Goal: Answer question/provide support: Share knowledge or assist other users

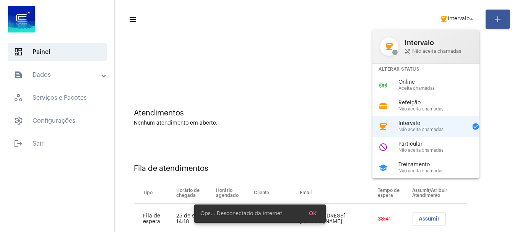
scroll to position [54, 0]
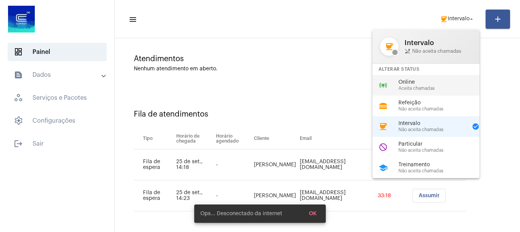
click at [431, 88] on span "Aceita chamadas" at bounding box center [442, 88] width 87 height 5
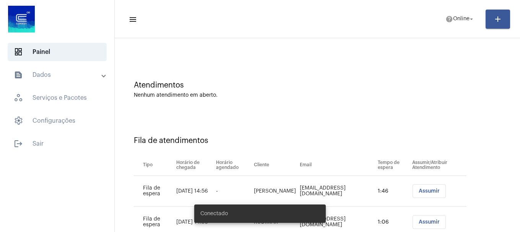
scroll to position [54, 0]
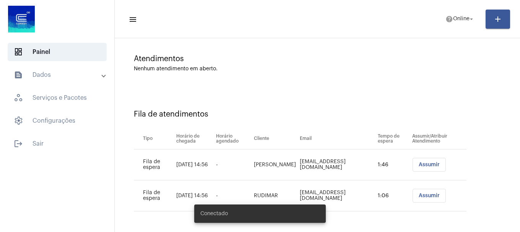
click at [415, 160] on button "Assumir" at bounding box center [429, 165] width 33 height 14
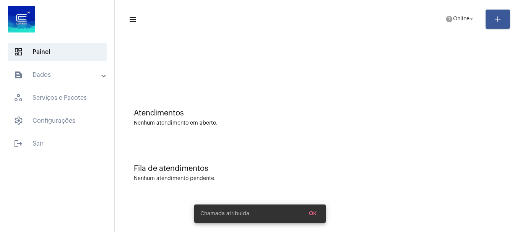
scroll to position [0, 0]
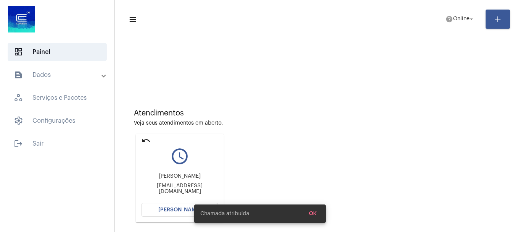
click at [178, 208] on span "[PERSON_NAME]" at bounding box center [179, 209] width 43 height 5
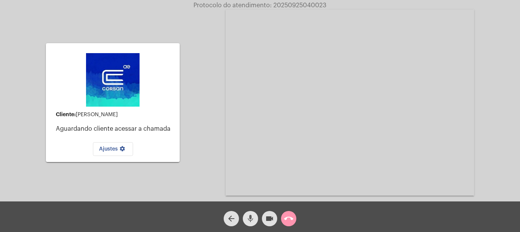
click at [253, 217] on mat-icon "mic" at bounding box center [250, 218] width 9 height 9
click at [250, 222] on mat-icon "mic_off" at bounding box center [250, 218] width 9 height 9
click at [290, 223] on mat-icon "call_end" at bounding box center [288, 218] width 9 height 9
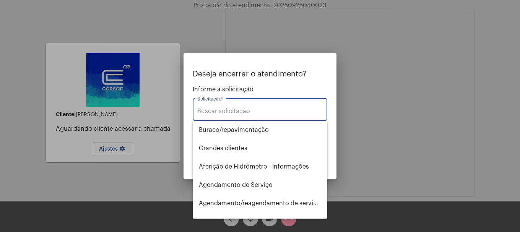
click at [299, 113] on input "Solicitação *" at bounding box center [259, 111] width 125 height 7
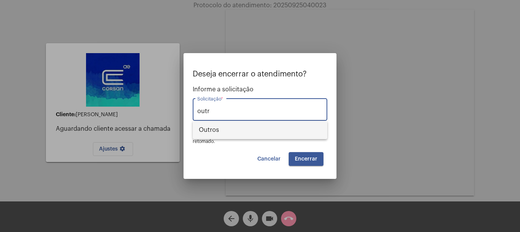
click at [289, 134] on span "Outros" at bounding box center [260, 130] width 122 height 18
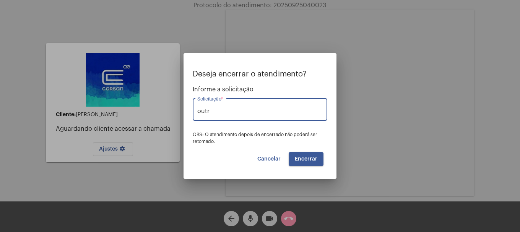
type input "Outros"
click at [319, 156] on button "Encerrar" at bounding box center [306, 159] width 35 height 14
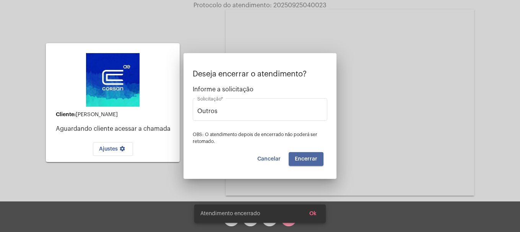
click at [319, 156] on button "Encerrar" at bounding box center [306, 159] width 35 height 14
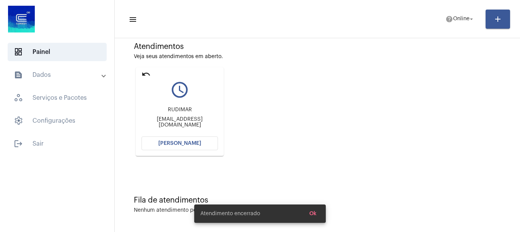
scroll to position [67, 0]
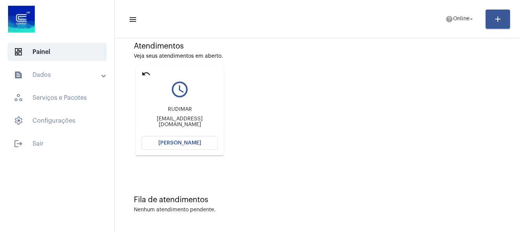
click at [179, 145] on span "[PERSON_NAME]" at bounding box center [179, 142] width 43 height 5
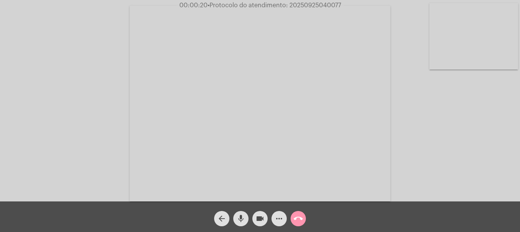
click at [237, 218] on mat-icon "mic" at bounding box center [240, 218] width 9 height 9
click at [249, 218] on div "mic_off" at bounding box center [240, 216] width 19 height 19
click at [243, 219] on mat-icon "mic" at bounding box center [240, 218] width 9 height 9
click at [243, 219] on mat-icon "mic_off" at bounding box center [240, 218] width 9 height 9
click at [279, 214] on span "more_horiz" at bounding box center [279, 218] width 9 height 15
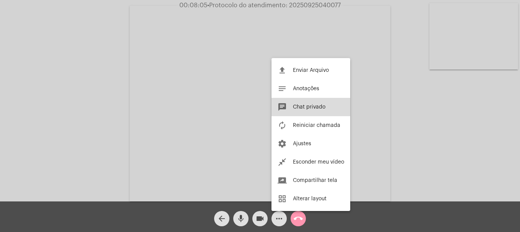
click at [302, 109] on span "Chat privado" at bounding box center [309, 106] width 33 height 5
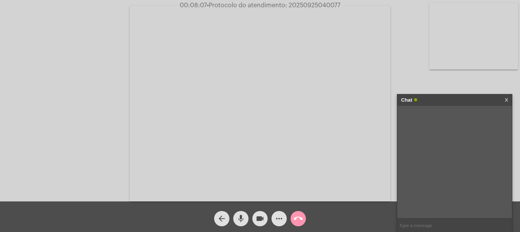
click at [432, 221] on input "text" at bounding box center [454, 225] width 115 height 13
type input "Oi"
click at [262, 217] on mat-icon "videocam" at bounding box center [260, 218] width 9 height 9
click at [243, 222] on mat-icon "mic" at bounding box center [240, 218] width 9 height 9
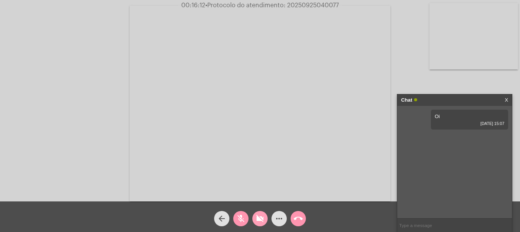
click at [263, 223] on mat-icon "videocam_off" at bounding box center [260, 218] width 9 height 9
click at [238, 221] on mat-icon "mic_off" at bounding box center [240, 218] width 9 height 9
click at [260, 221] on mat-icon "videocam" at bounding box center [260, 218] width 9 height 9
click at [267, 220] on button "videocam_off" at bounding box center [259, 218] width 15 height 15
click at [444, 141] on link "[URL][DOMAIN_NAME]" at bounding box center [448, 138] width 53 height 6
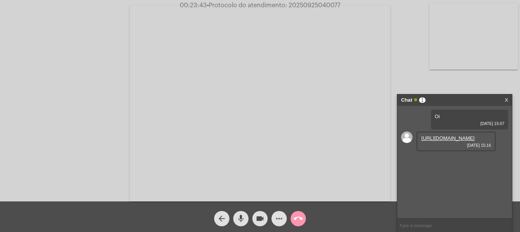
click at [313, 2] on span "• Protocolo do atendimento: 20250925040077" at bounding box center [274, 5] width 134 height 6
copy span "20250925040077"
click at [425, 226] on input "text" at bounding box center [454, 225] width 115 height 13
paste input "20250925040077"
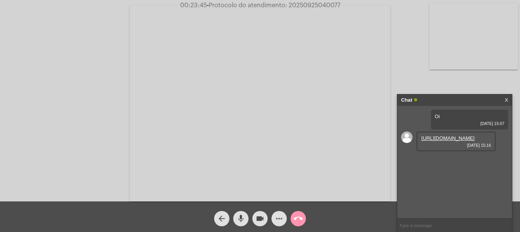
type input "20250925040077"
click at [297, 224] on span "call_end" at bounding box center [298, 218] width 9 height 15
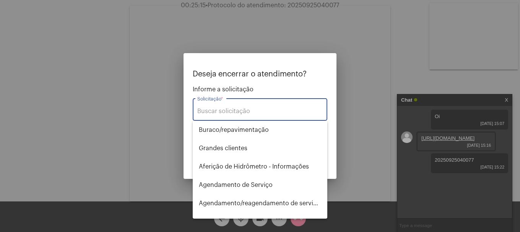
click at [249, 114] on input "Solicitação *" at bounding box center [259, 111] width 125 height 7
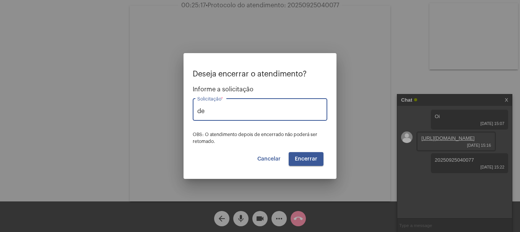
type input "d"
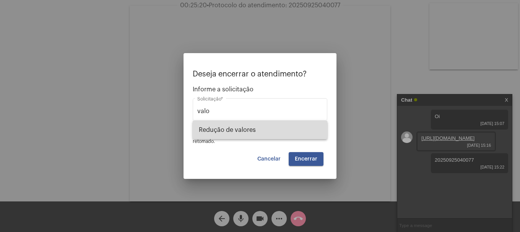
drag, startPoint x: 247, startPoint y: 133, endPoint x: 291, endPoint y: 145, distance: 45.3
click at [248, 132] on span "Redução de valores" at bounding box center [260, 130] width 122 height 18
type input "Redução de valores"
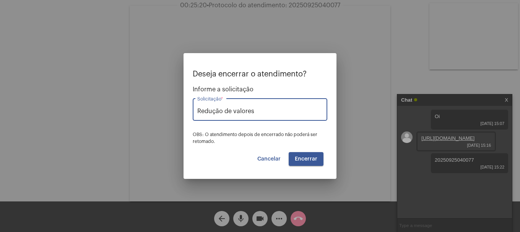
click at [293, 152] on button "Encerrar" at bounding box center [306, 159] width 35 height 14
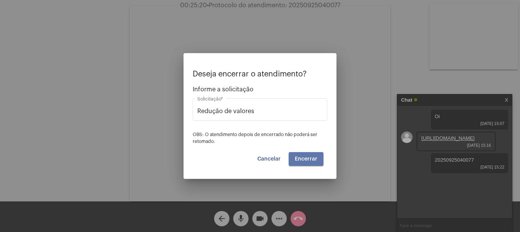
click at [293, 152] on button "Encerrar" at bounding box center [306, 159] width 35 height 14
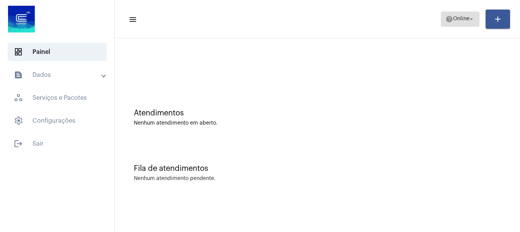
click at [455, 13] on span "help Online arrow_drop_down" at bounding box center [460, 19] width 29 height 14
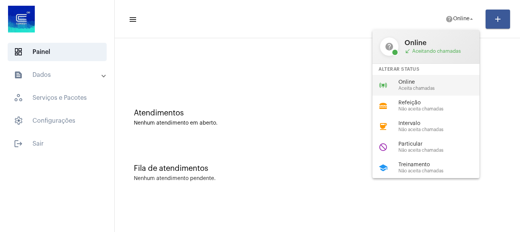
click at [437, 87] on span "Aceita chamadas" at bounding box center [442, 88] width 87 height 5
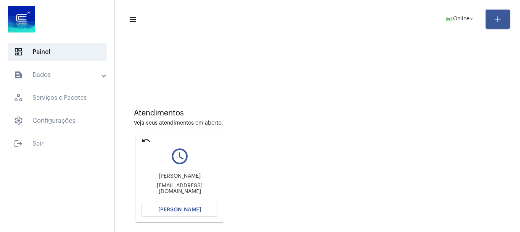
click at [174, 213] on button "[PERSON_NAME]" at bounding box center [180, 210] width 77 height 14
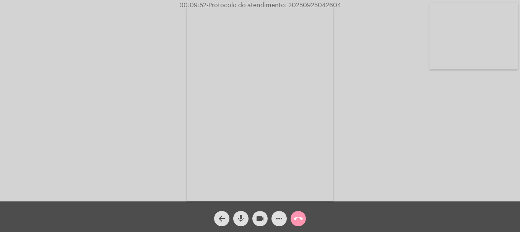
click at [321, 7] on span "• Protocolo do atendimento: 20250925042604" at bounding box center [274, 5] width 135 height 6
drag, startPoint x: 321, startPoint y: 7, endPoint x: 389, endPoint y: 46, distance: 79.1
click at [399, 52] on div "Acessando Câmera e Microfone..." at bounding box center [260, 103] width 519 height 202
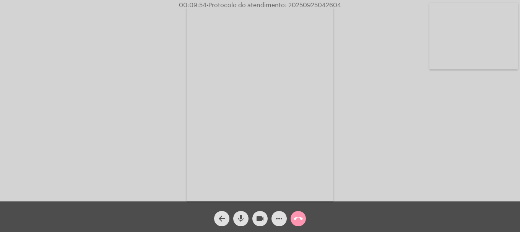
click at [325, 0] on div "Acessando Câmera e Microfone..." at bounding box center [260, 101] width 520 height 202
click at [322, 3] on span "• Protocolo do atendimento: 20250925042604" at bounding box center [274, 5] width 135 height 6
copy span "20250925042604"
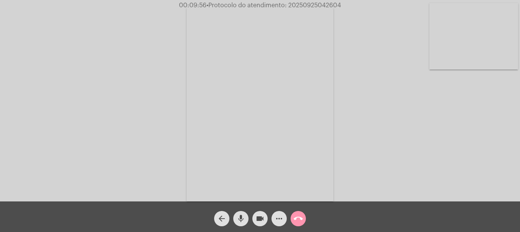
click at [276, 219] on mat-icon "more_horiz" at bounding box center [279, 218] width 9 height 9
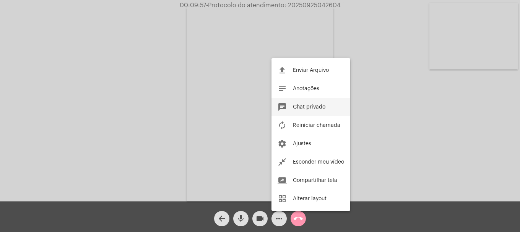
click at [304, 108] on span "Chat privado" at bounding box center [309, 106] width 33 height 5
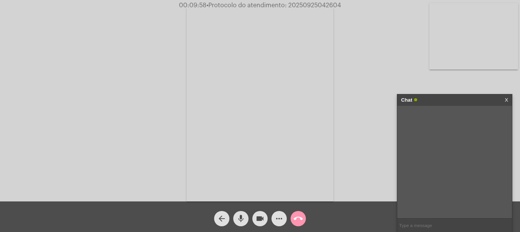
click at [409, 223] on input "text" at bounding box center [454, 225] width 115 height 13
paste input "20250925042604"
type input "20250925042604"
click at [292, 213] on div "call_end" at bounding box center [298, 216] width 19 height 19
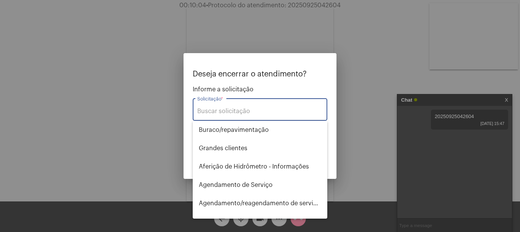
click at [282, 110] on input "Solicitação *" at bounding box center [259, 111] width 125 height 7
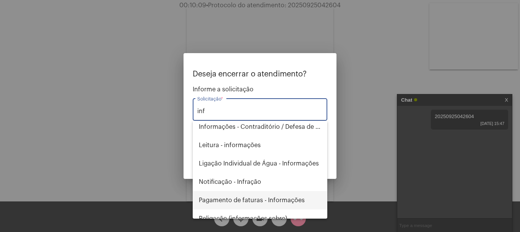
scroll to position [86, 0]
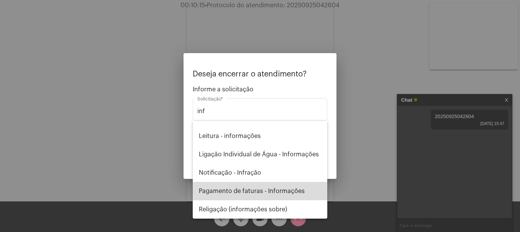
click at [288, 194] on span "Pagamento de faturas - Informações" at bounding box center [260, 191] width 122 height 18
type input "Pagamento de faturas - Informações"
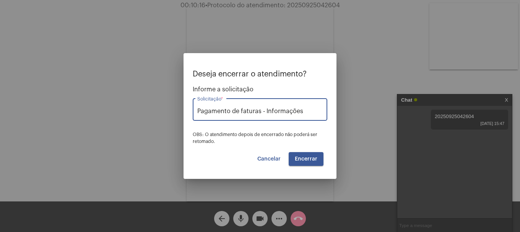
click at [311, 156] on span "Encerrar" at bounding box center [306, 158] width 23 height 5
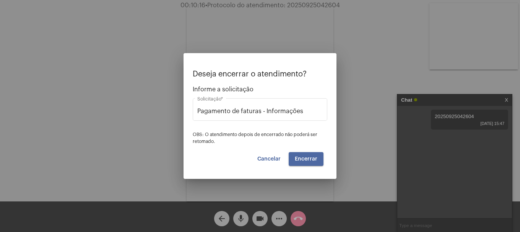
click at [311, 156] on span "Encerrar" at bounding box center [306, 158] width 23 height 5
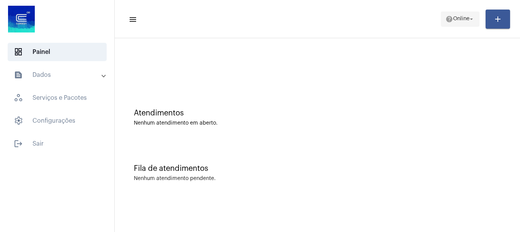
click at [466, 18] on span "Online" at bounding box center [461, 18] width 16 height 5
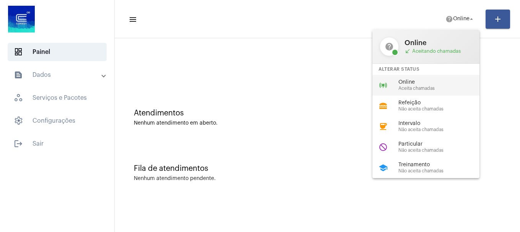
click at [415, 91] on div "online_prediction Online Aceita chamadas" at bounding box center [432, 85] width 119 height 21
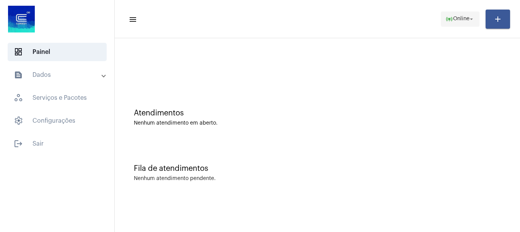
click at [446, 23] on span "online_prediction Online arrow_drop_down" at bounding box center [460, 19] width 29 height 14
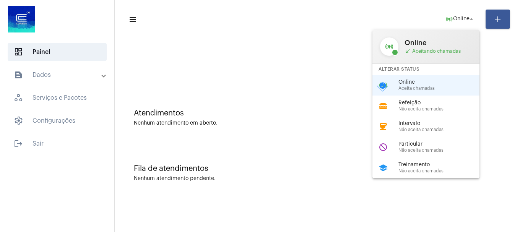
click at [261, 28] on div at bounding box center [260, 116] width 520 height 232
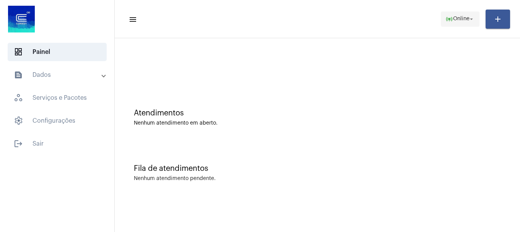
click at [458, 21] on span "Online" at bounding box center [461, 18] width 16 height 5
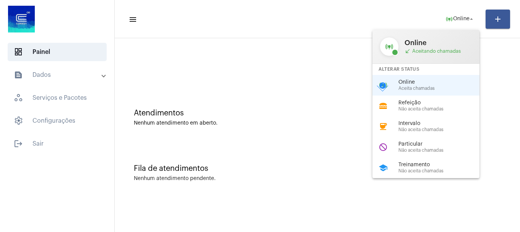
click at [324, 104] on div at bounding box center [260, 116] width 520 height 232
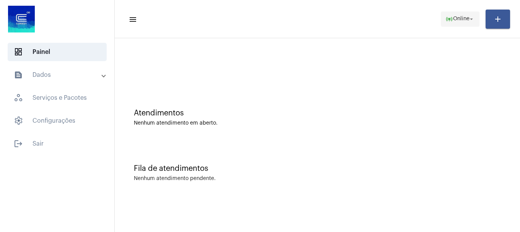
click at [459, 17] on span "Online" at bounding box center [461, 18] width 16 height 5
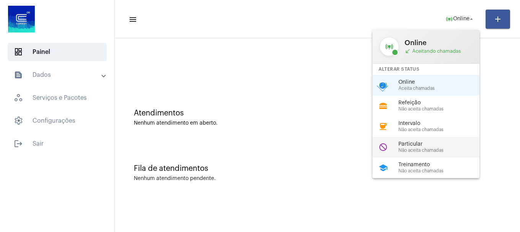
click at [430, 148] on span "Não aceita chamadas" at bounding box center [442, 150] width 87 height 5
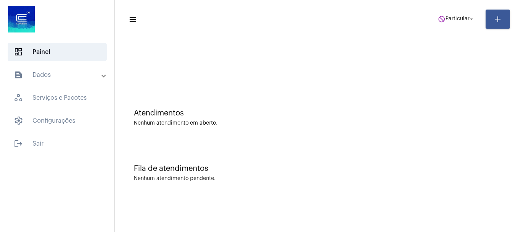
click at [456, 27] on mat-toolbar-row "menu do_not_disturb Particular arrow_drop_down add" at bounding box center [317, 19] width 405 height 24
click at [461, 22] on span "do_not_disturb Particular arrow_drop_down" at bounding box center [456, 19] width 37 height 14
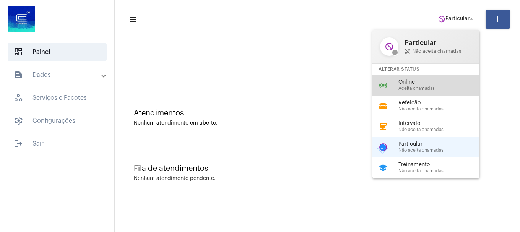
click at [449, 88] on span "Aceita chamadas" at bounding box center [442, 88] width 87 height 5
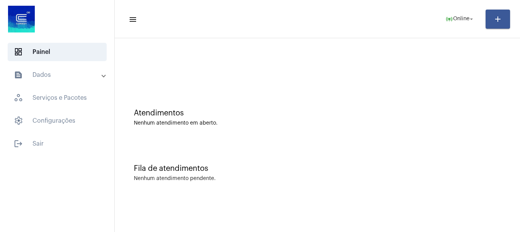
click at [37, 72] on mat-panel-title "text_snippet_outlined Dados" at bounding box center [58, 74] width 88 height 9
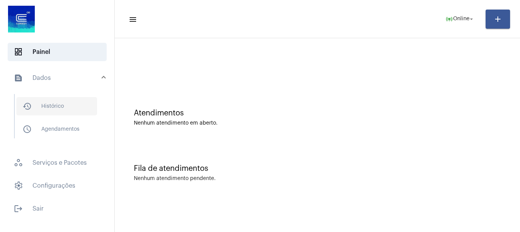
click at [29, 105] on mat-icon "history_outlined" at bounding box center [27, 106] width 9 height 9
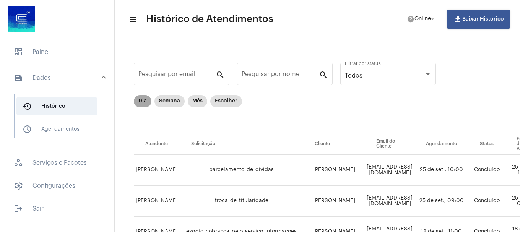
click at [146, 105] on mat-chip "Dia" at bounding box center [143, 101] width 18 height 12
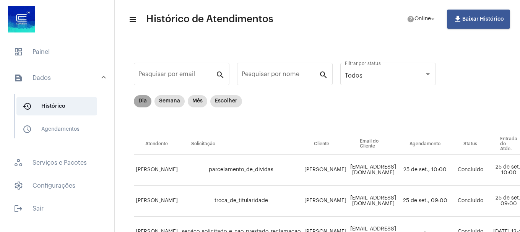
click at [149, 98] on mat-chip "Dia" at bounding box center [143, 101] width 18 height 12
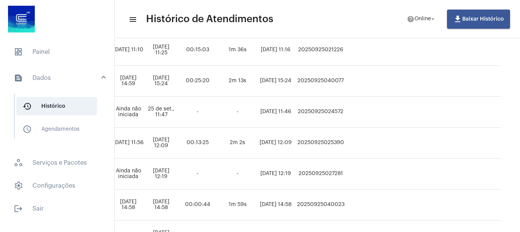
scroll to position [182, 487]
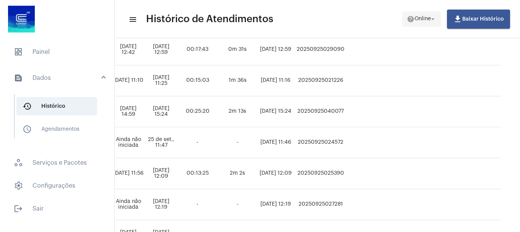
click at [416, 21] on span "Online" at bounding box center [423, 18] width 16 height 5
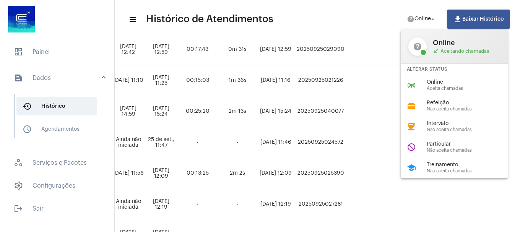
drag, startPoint x: 435, startPoint y: 86, endPoint x: 435, endPoint y: 80, distance: 5.8
click at [436, 80] on div "Online Aceita chamadas" at bounding box center [470, 85] width 87 height 11
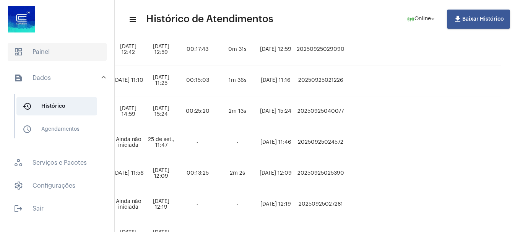
click at [40, 55] on span "dashboard Painel" at bounding box center [57, 52] width 99 height 18
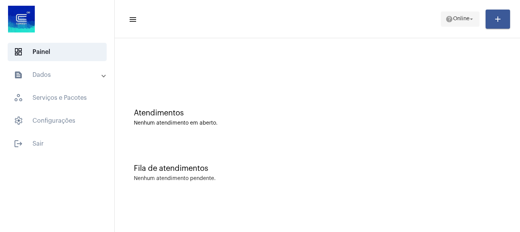
click at [454, 19] on span "Online" at bounding box center [461, 18] width 16 height 5
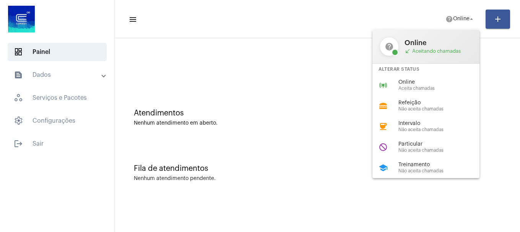
click at [430, 86] on span "Aceita chamadas" at bounding box center [442, 88] width 87 height 5
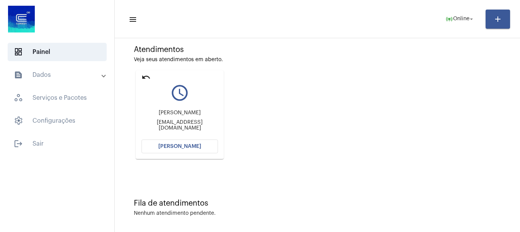
scroll to position [67, 0]
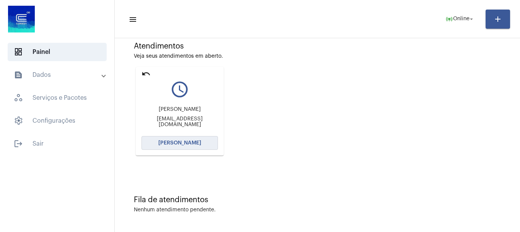
click at [197, 145] on span "[PERSON_NAME]" at bounding box center [179, 142] width 43 height 5
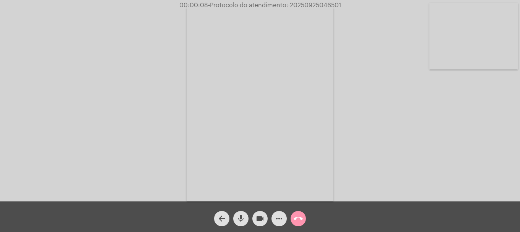
click at [240, 222] on mat-icon "mic" at bounding box center [240, 218] width 9 height 9
click at [239, 224] on span "mic_off" at bounding box center [240, 218] width 9 height 15
click at [239, 224] on span "mic" at bounding box center [240, 218] width 9 height 15
click at [239, 224] on span "mic_off" at bounding box center [240, 218] width 9 height 15
click at [239, 224] on span "mic" at bounding box center [240, 218] width 9 height 15
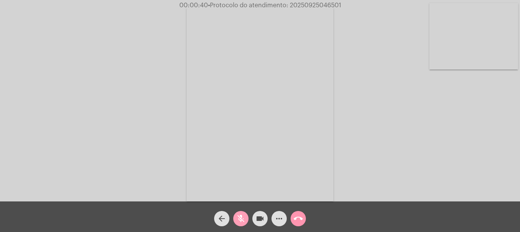
click at [239, 224] on span "mic_off" at bounding box center [240, 218] width 9 height 15
click at [279, 218] on mat-icon "more_horiz" at bounding box center [279, 218] width 9 height 9
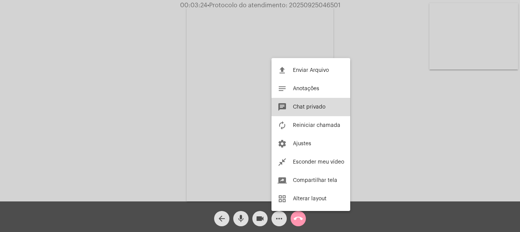
click at [317, 104] on button "chat Chat privado" at bounding box center [311, 107] width 79 height 18
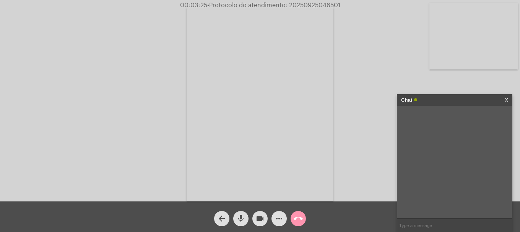
click at [451, 228] on input "text" at bounding box center [454, 225] width 115 height 13
paste input "- 0800 979 0066"
type input "- 0800 979 0066"
click at [413, 222] on input "text" at bounding box center [454, 225] width 115 height 13
paste input "Av. [PERSON_NAME], [STREET_ADDRESS]"
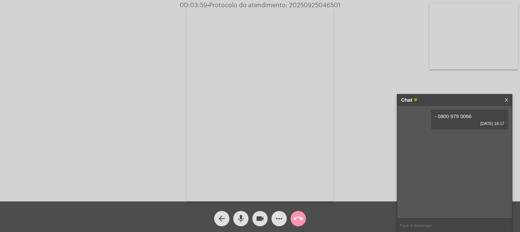
type input "Av. [PERSON_NAME], [STREET_ADDRESS]"
click at [447, 218] on div "- 0800 979 0066 [DATE] 16:17 Av. [PERSON_NAME], 659 14º [GEOGRAPHIC_DATA] - [GE…" at bounding box center [454, 162] width 115 height 112
click at [438, 227] on input "text" at bounding box center [454, 225] width 115 height 13
paste input "516,72"
type input "516,72"
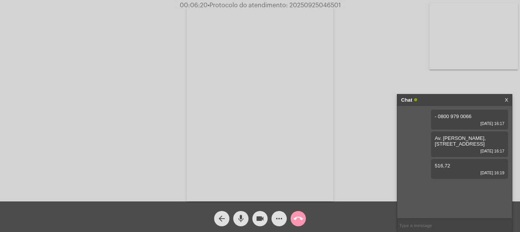
click at [435, 228] on input "text" at bounding box center [454, 225] width 115 height 13
paste input "[STREET_ADDRESS]-CEP:94450010"
type input "[STREET_ADDRESS]-CEP:94450010"
click at [430, 227] on input "text" at bounding box center [454, 225] width 115 height 13
paste input "2.797,56"
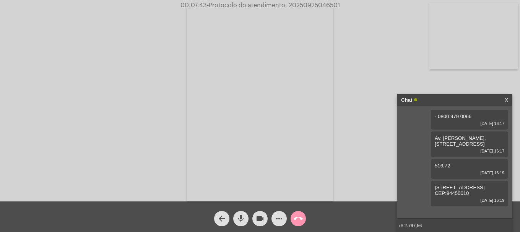
click at [432, 225] on input "r$ 2.797,56" at bounding box center [454, 225] width 115 height 13
paste input "500828"
type input "r$ 2.797,56 - 500828 matricula"
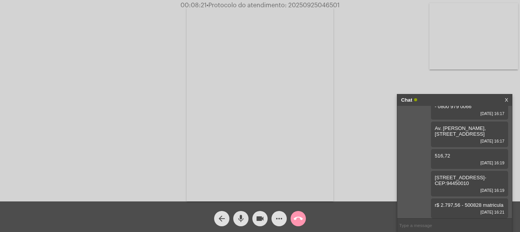
paste input "[STREET_ADDRESS][PERSON_NAME]:94430070"
type input "[STREET_ADDRESS][PERSON_NAME]:94430070"
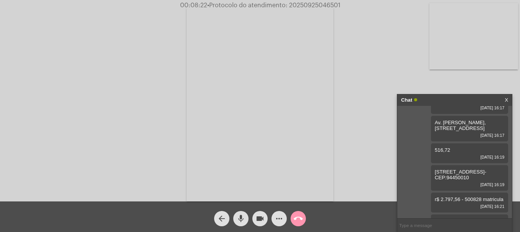
scroll to position [49, 0]
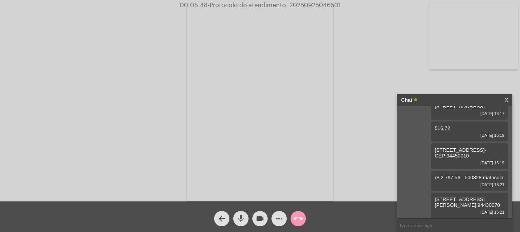
paste input "505875"
paste input "[STREET_ADDRESS]"
type input "505875 matricula - [STREET_ADDRESS]"
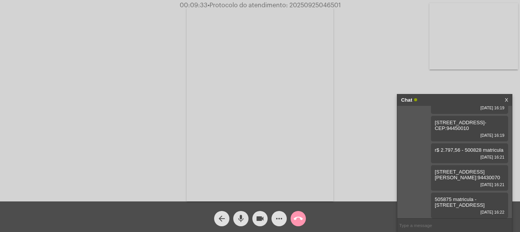
scroll to position [77, 0]
click at [308, 5] on span "• Protocolo do atendimento: 20250925046501" at bounding box center [274, 5] width 133 height 6
copy span "20250925046501"
click at [447, 226] on input "text" at bounding box center [454, 225] width 115 height 13
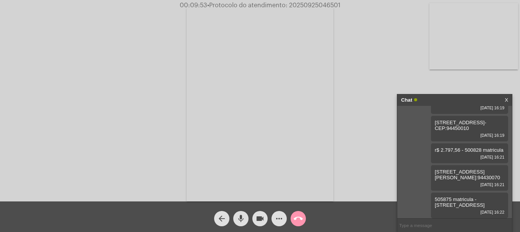
paste input "20250925046501"
type input "20250925046501"
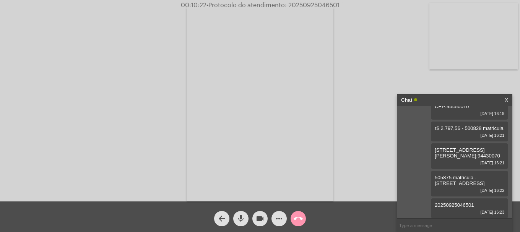
click at [298, 220] on mat-icon "call_end" at bounding box center [298, 218] width 9 height 9
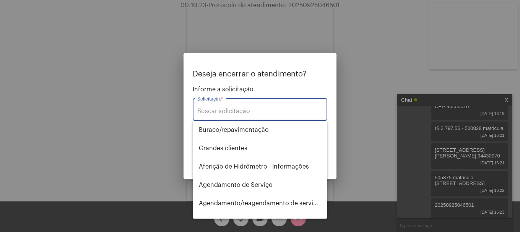
click at [233, 109] on input "Solicitação *" at bounding box center [259, 111] width 125 height 7
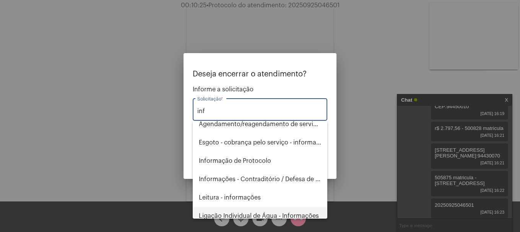
scroll to position [86, 0]
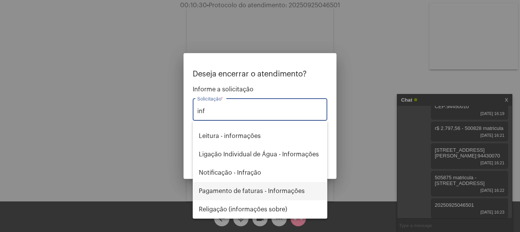
click at [294, 195] on span "Pagamento de faturas - Informações" at bounding box center [260, 191] width 122 height 18
type input "Pagamento de faturas - Informações"
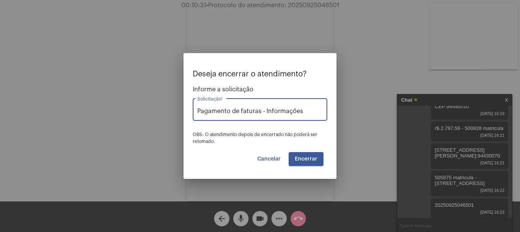
click at [303, 166] on button "Encerrar" at bounding box center [306, 159] width 35 height 14
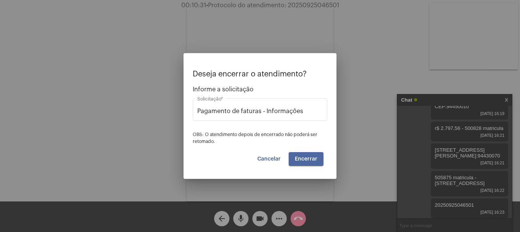
click at [303, 166] on button "Encerrar" at bounding box center [306, 159] width 35 height 14
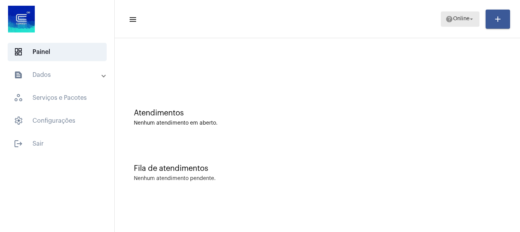
click at [462, 11] on mat-toolbar-row "menu help Online arrow_drop_down add" at bounding box center [317, 19] width 405 height 24
click at [457, 20] on span "Online" at bounding box center [461, 18] width 16 height 5
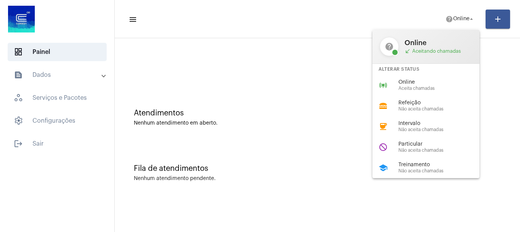
click at [457, 77] on div "online_prediction Online Aceita chamadas" at bounding box center [432, 85] width 119 height 21
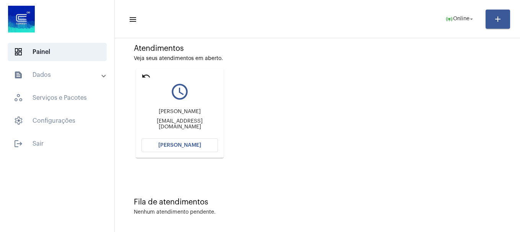
scroll to position [67, 0]
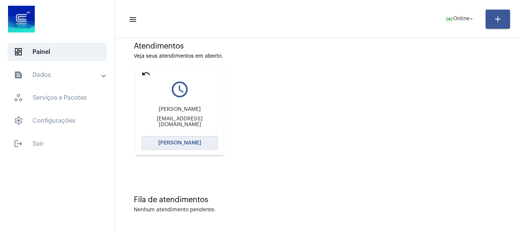
click at [193, 146] on button "[PERSON_NAME]" at bounding box center [180, 143] width 77 height 14
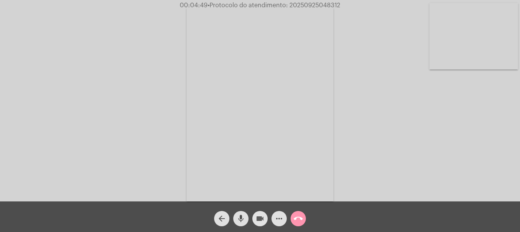
click at [259, 218] on mat-icon "videocam" at bounding box center [260, 218] width 9 height 9
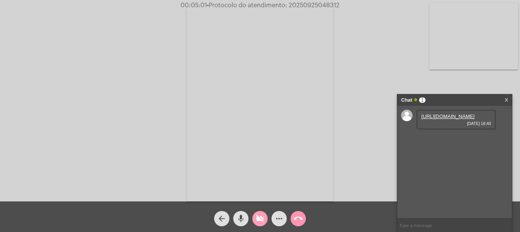
click at [262, 220] on mat-icon "videocam_off" at bounding box center [260, 218] width 9 height 9
click at [443, 119] on link "[URL][DOMAIN_NAME]" at bounding box center [448, 117] width 53 height 6
click at [257, 214] on mat-icon "videocam" at bounding box center [260, 218] width 9 height 9
click at [260, 211] on div "videocam_off" at bounding box center [260, 216] width 19 height 19
click at [261, 214] on span "videocam" at bounding box center [260, 218] width 9 height 15
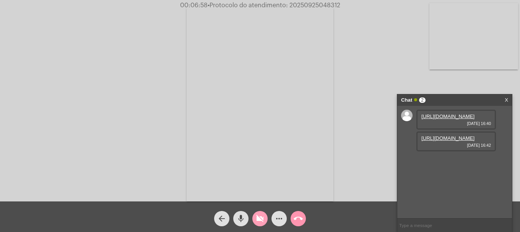
click at [262, 214] on span "videocam_off" at bounding box center [260, 218] width 9 height 15
click at [467, 141] on link "[URL][DOMAIN_NAME]" at bounding box center [448, 138] width 53 height 6
click at [264, 221] on mat-icon "videocam" at bounding box center [260, 218] width 9 height 9
drag, startPoint x: 225, startPoint y: 224, endPoint x: 241, endPoint y: 223, distance: 16.1
click at [239, 225] on div "arrow_back mic videocam_off more_horiz call_end" at bounding box center [260, 217] width 520 height 31
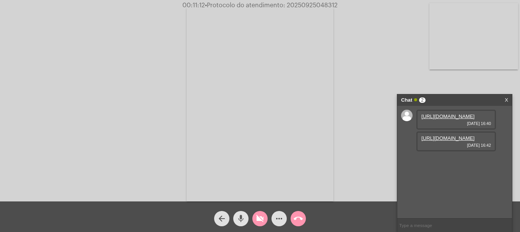
click at [241, 223] on mat-icon "mic" at bounding box center [240, 218] width 9 height 9
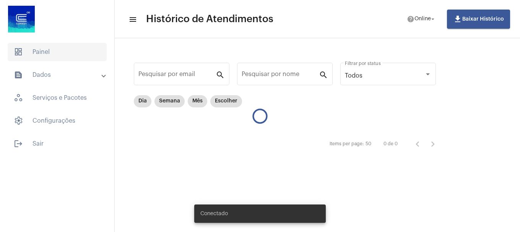
click at [52, 50] on span "dashboard Painel" at bounding box center [57, 52] width 99 height 18
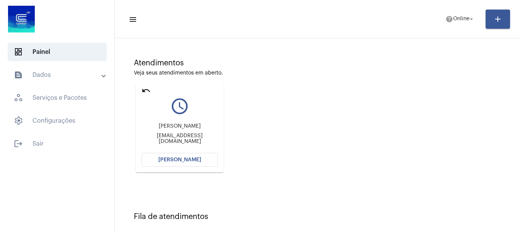
scroll to position [45, 0]
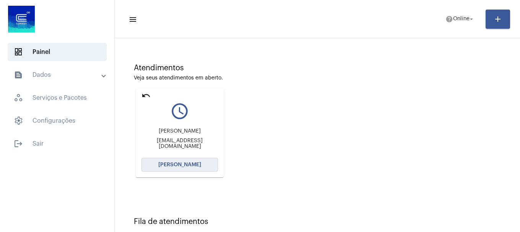
click at [181, 167] on span "Abrir Chamada" at bounding box center [179, 164] width 43 height 5
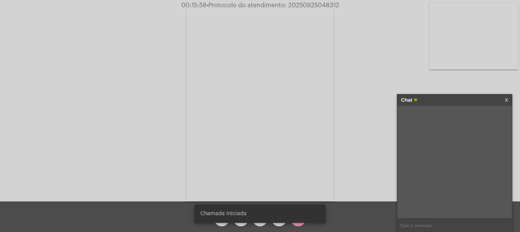
click at [441, 221] on input "text" at bounding box center [454, 225] width 115 height 13
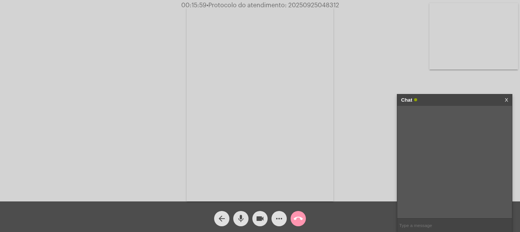
paste input "Início da Vigência 01/12/2011 Fim da Vigência 01/10/2021"
type input "Início da Vigência 01/12/2011 Fim da Vigência 01/10/2021"
click at [436, 227] on input "text" at bounding box center [454, 225] width 115 height 13
paste input "Início da Vigência 01/01/2022 Fim da Vigência 01/01/2022"
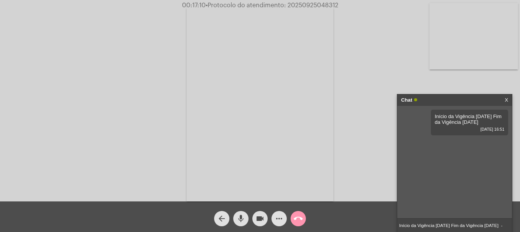
scroll to position [0, 10]
type input "Início da Vigência 01/01/2022 Fim da Vigência 01/01/2022 - Ana Carla"
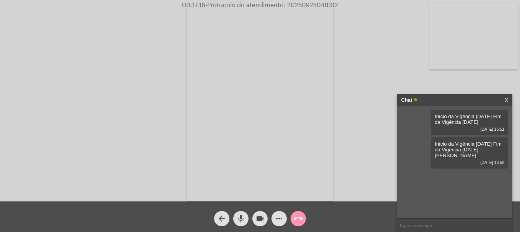
scroll to position [0, 0]
click at [461, 225] on input "text" at bounding box center [454, 225] width 115 height 13
paste input "CECILIA PEREIRA DA SILVA"
click at [400, 224] on input "CECILIA PEREIRA DA SILVA" at bounding box center [454, 225] width 115 height 13
drag, startPoint x: 498, startPoint y: 122, endPoint x: 430, endPoint y: 117, distance: 67.9
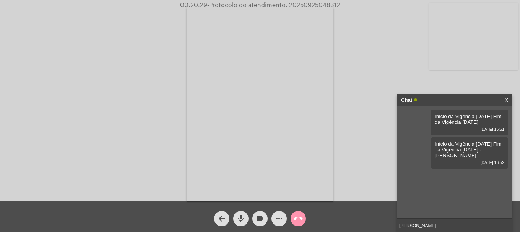
click at [430, 117] on div "Início da Vigência 01/12/2011 Fim da Vigência 01/10/2021 25/09/2025 16:51 Iníci…" at bounding box center [454, 162] width 115 height 112
copy span "Início da Vigência 01/12/2011 Fim da Vigência 01/10/2021"
drag, startPoint x: 399, startPoint y: 223, endPoint x: 427, endPoint y: 226, distance: 27.3
click at [400, 223] on input "CECILIA PEREIRA DA SILVA" at bounding box center [454, 225] width 115 height 13
paste input "Início da Vigência 01/12/2011 Fim da Vigência 01/10/2021"
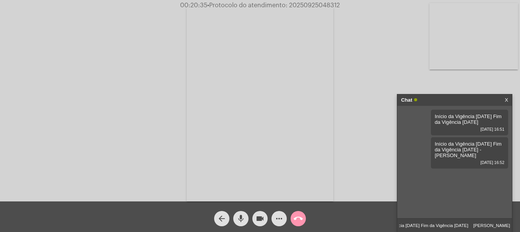
scroll to position [0, 41]
type input "Início da Vigência 01/12/2011 Fim da Vigência 01/10/2021 - CECILIA PEREIRA DA S…"
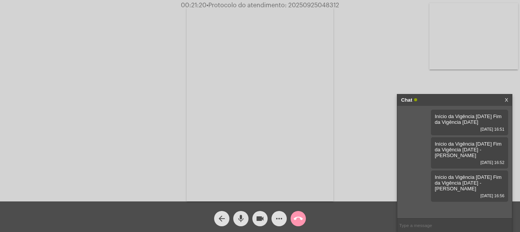
click at [300, 5] on span "• Protocolo do atendimento: 20250925048312" at bounding box center [273, 5] width 133 height 6
copy span "20250925048312"
click at [425, 226] on input "text" at bounding box center [454, 225] width 115 height 13
paste input "20250925048312"
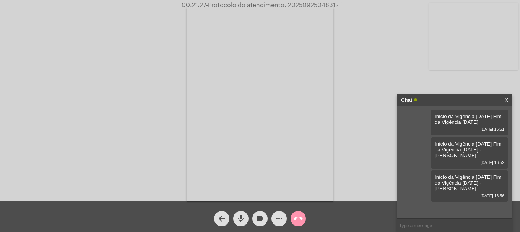
type input "20250925048312"
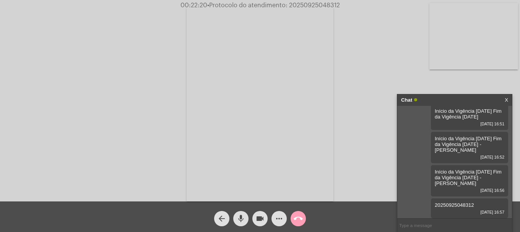
click at [299, 213] on span "call_end" at bounding box center [298, 218] width 9 height 15
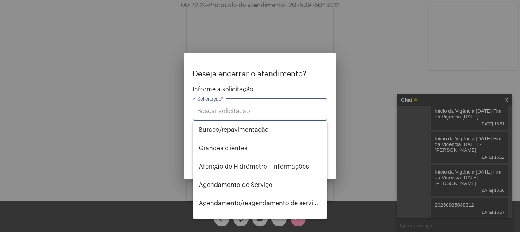
click at [256, 113] on input "Solicitação *" at bounding box center [259, 111] width 125 height 7
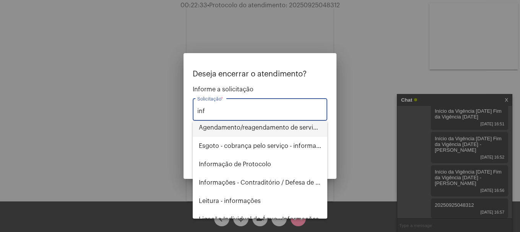
scroll to position [9, 0]
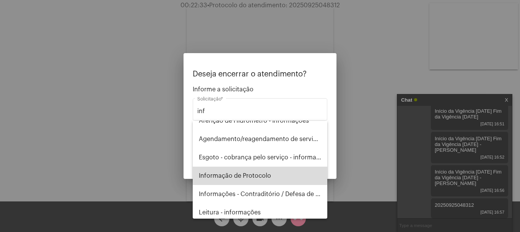
click at [275, 173] on span "Informação de Protocolo" at bounding box center [260, 176] width 122 height 18
type input "Informação de Protocolo"
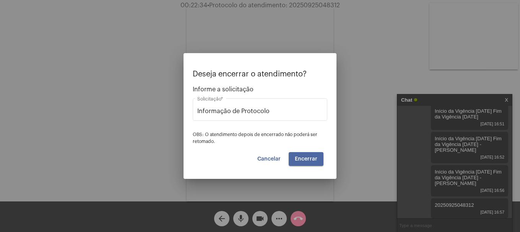
click at [310, 158] on span "Encerrar" at bounding box center [306, 158] width 23 height 5
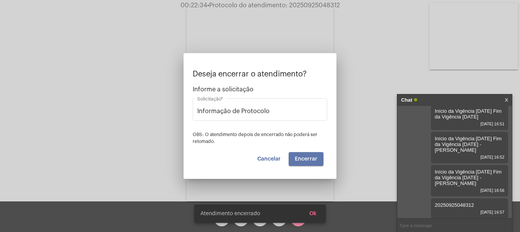
click at [310, 158] on span "Encerrar" at bounding box center [306, 158] width 23 height 5
